Goal: Task Accomplishment & Management: Manage account settings

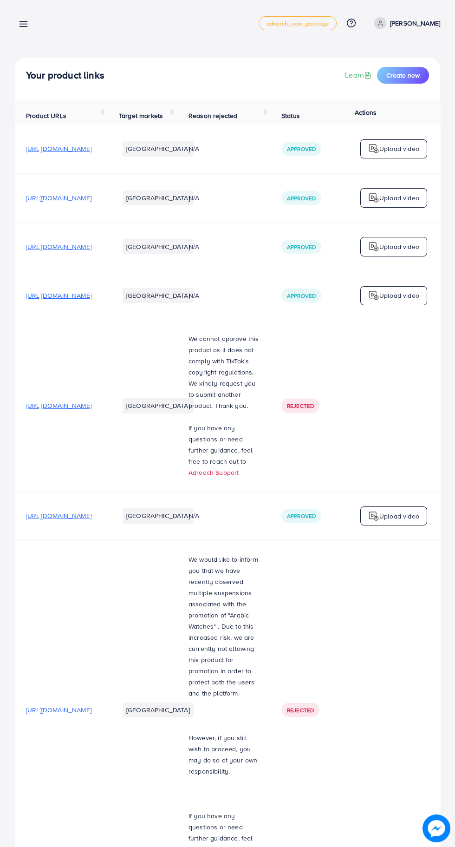
click at [24, 22] on line at bounding box center [23, 22] width 7 height 0
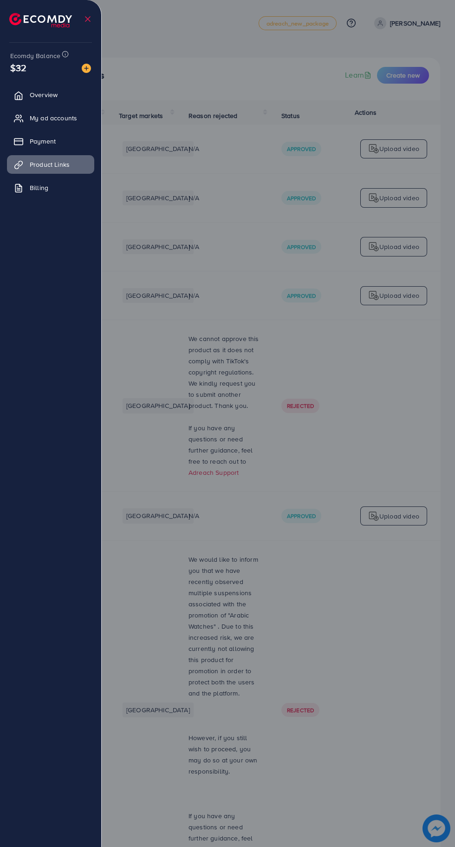
click at [81, 113] on link "My ad accounts" at bounding box center [50, 118] width 87 height 19
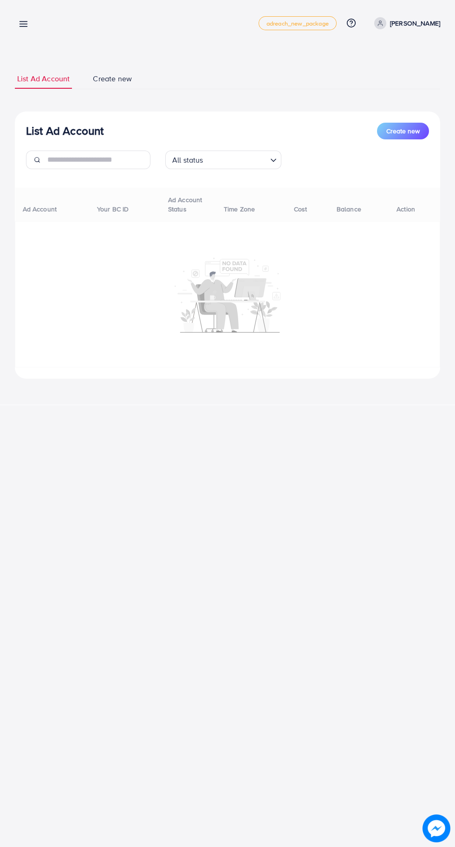
click at [69, 123] on div at bounding box center [227, 508] width 455 height 1016
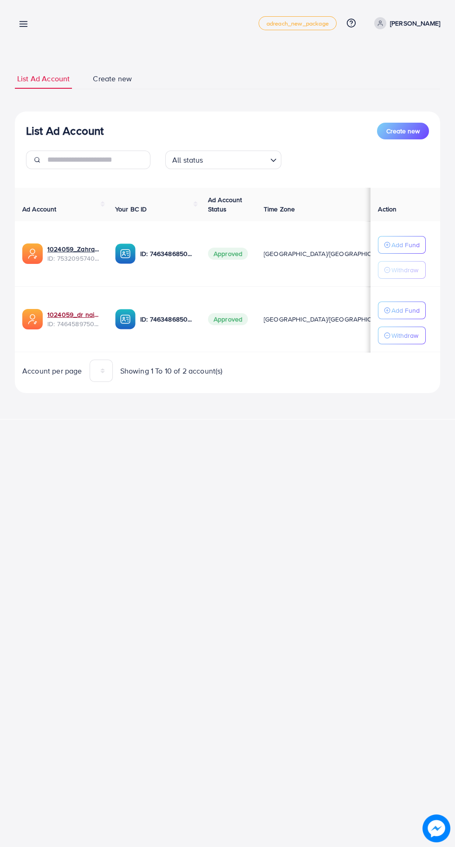
click at [74, 313] on link "1024059_dr nainnn_1737985243117" at bounding box center [73, 314] width 53 height 9
click at [24, 26] on line at bounding box center [23, 26] width 7 height 0
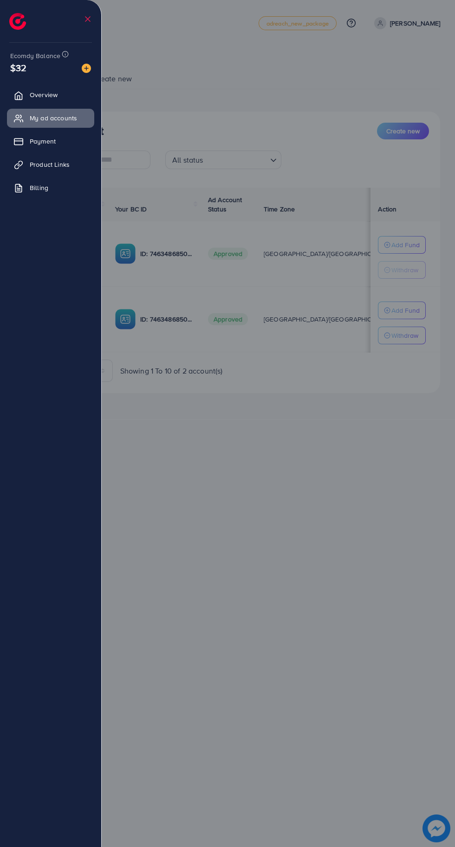
click at [333, 738] on div at bounding box center [227, 508] width 455 height 1016
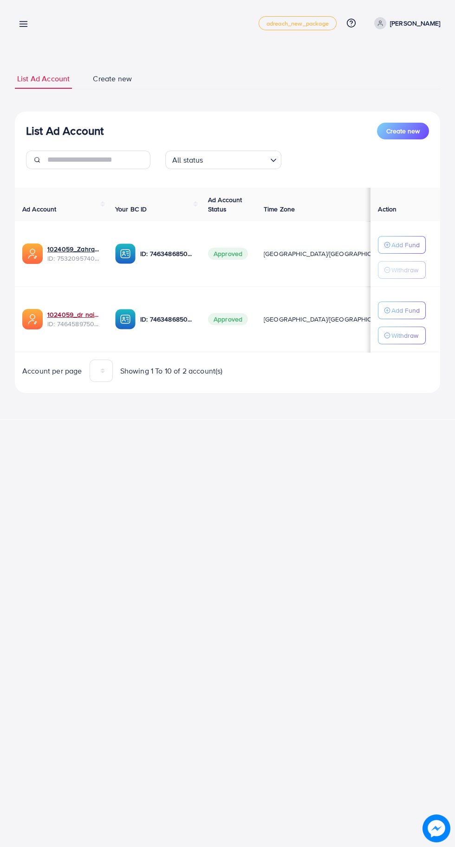
click at [73, 315] on link "1024059_dr nainnn_1737985243117" at bounding box center [73, 314] width 53 height 9
